Goal: Information Seeking & Learning: Find contact information

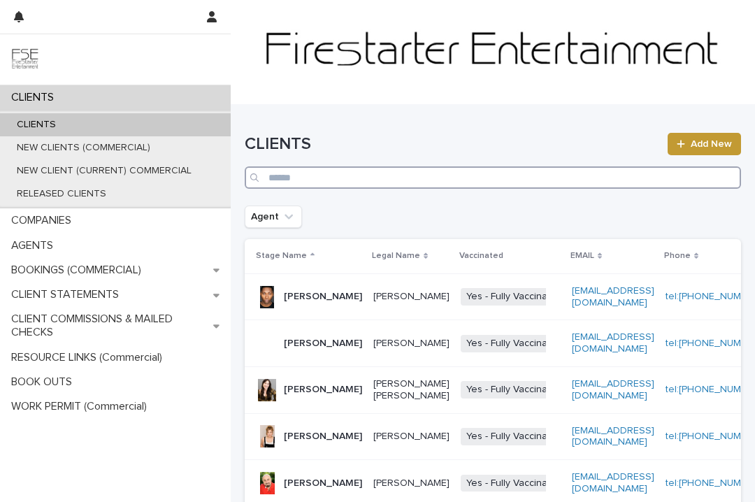
click at [310, 173] on input "Search" at bounding box center [493, 177] width 496 height 22
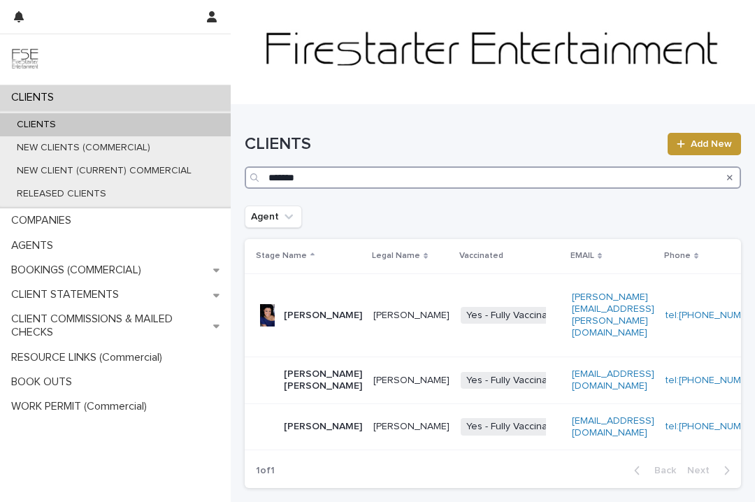
type input "*******"
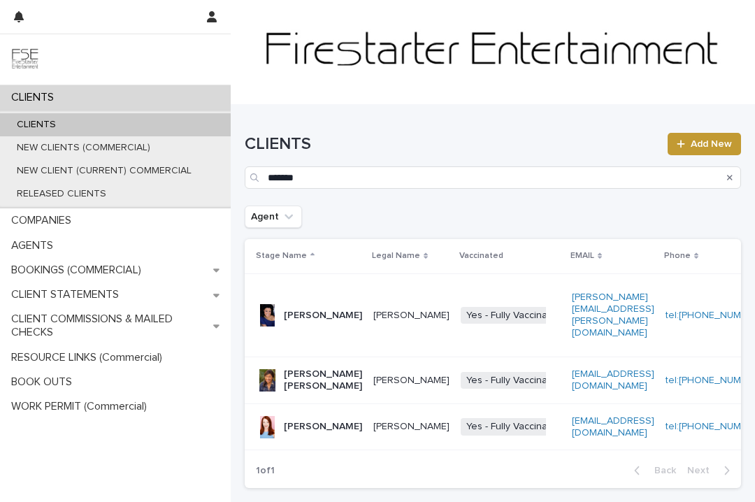
click at [298, 322] on p "[PERSON_NAME]" at bounding box center [323, 316] width 78 height 12
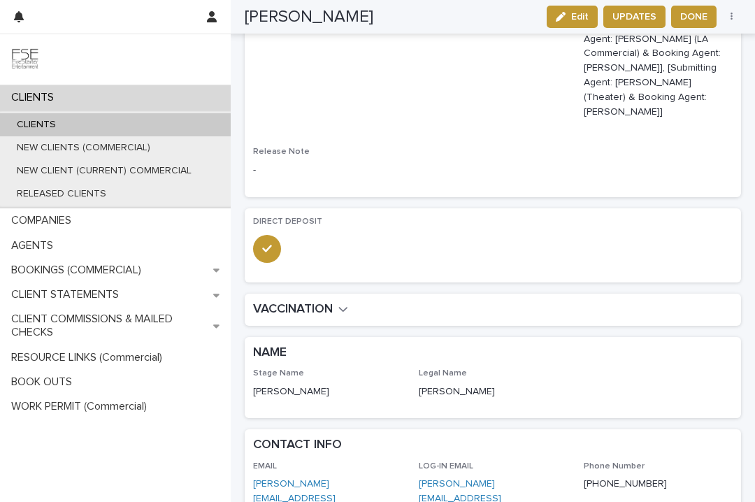
scroll to position [315, 0]
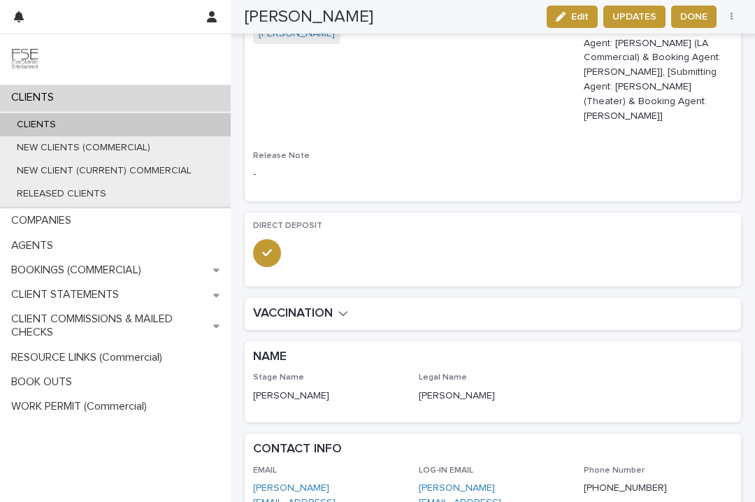
drag, startPoint x: 517, startPoint y: 334, endPoint x: 412, endPoint y: 338, distance: 105.7
click at [412, 373] on div "Stage Name [PERSON_NAME] Legal Name [PERSON_NAME]" at bounding box center [493, 393] width 480 height 41
copy p "[PERSON_NAME]"
copy link "[PHONE_NUMBER]"
copy link "[PERSON_NAME][EMAIL_ADDRESS][PERSON_NAME][DOMAIN_NAME]"
